Goal: Transaction & Acquisition: Obtain resource

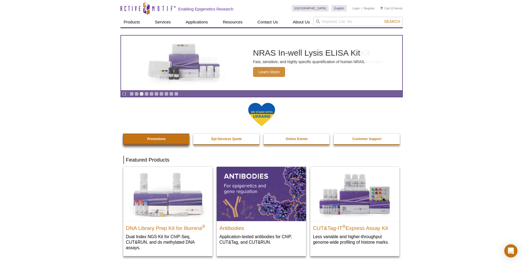
click at [146, 139] on link "Promotions" at bounding box center [156, 139] width 67 height 10
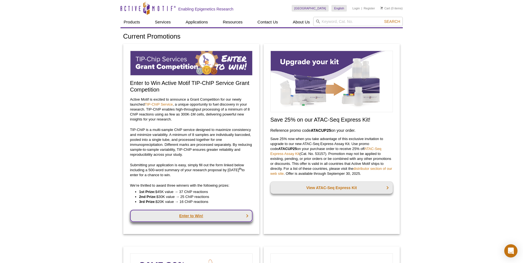
click at [180, 212] on link "Enter to Win!" at bounding box center [191, 216] width 122 height 12
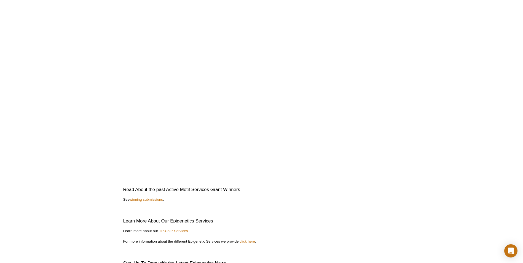
scroll to position [1213, 0]
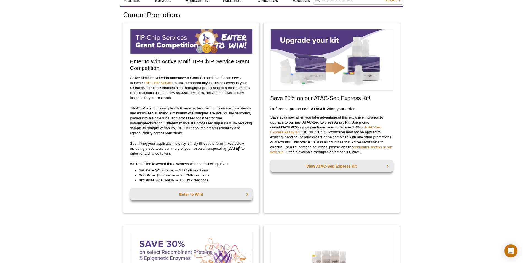
scroll to position [28, 0]
